Goal: Task Accomplishment & Management: Manage account settings

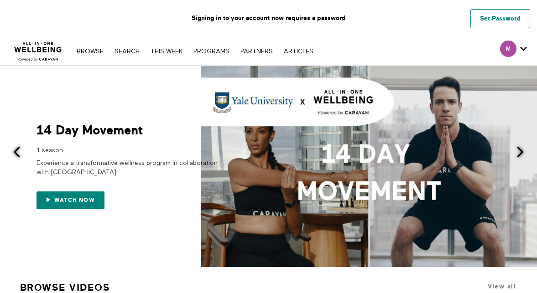
click at [490, 22] on link "Set Password" at bounding box center [500, 18] width 60 height 19
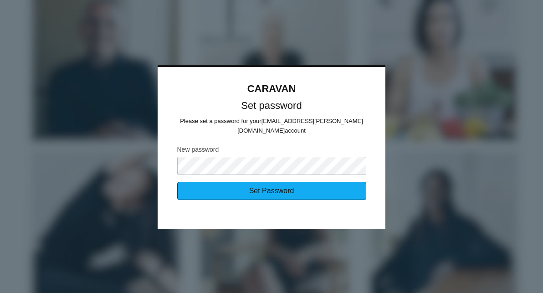
click at [273, 190] on input "Set Password" at bounding box center [271, 191] width 189 height 18
type input "Sending..."
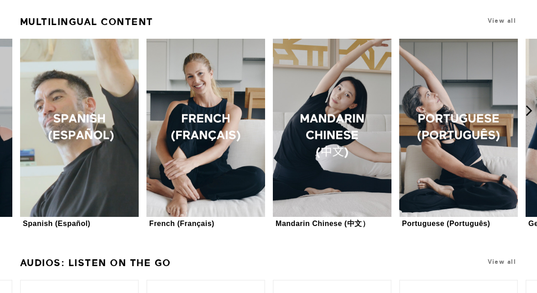
scroll to position [811, 0]
